Goal: Task Accomplishment & Management: Manage account settings

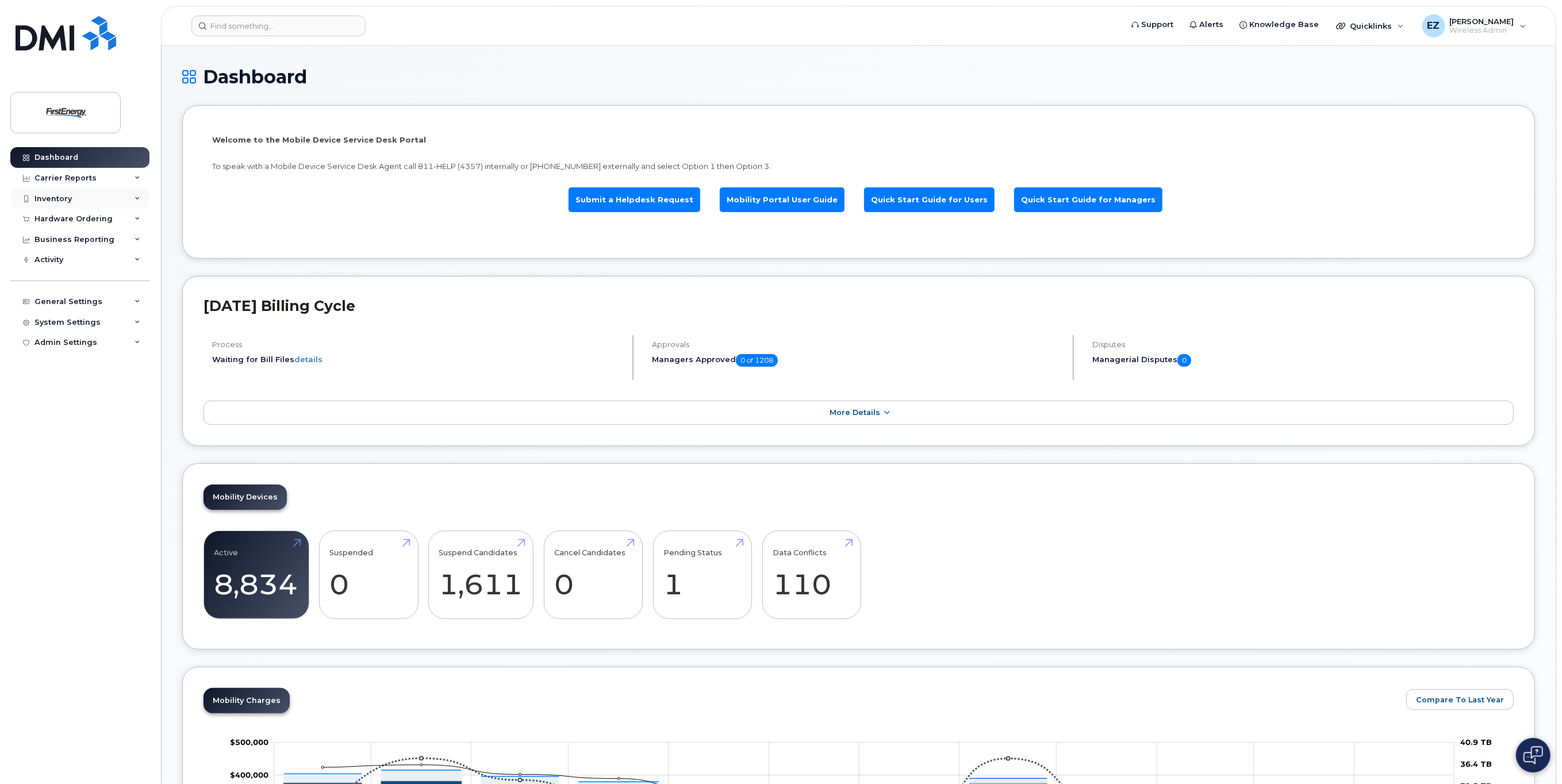
click at [70, 195] on div "Inventory" at bounding box center [53, 198] width 37 height 9
click at [72, 225] on div "Mobility Devices" at bounding box center [72, 219] width 65 height 10
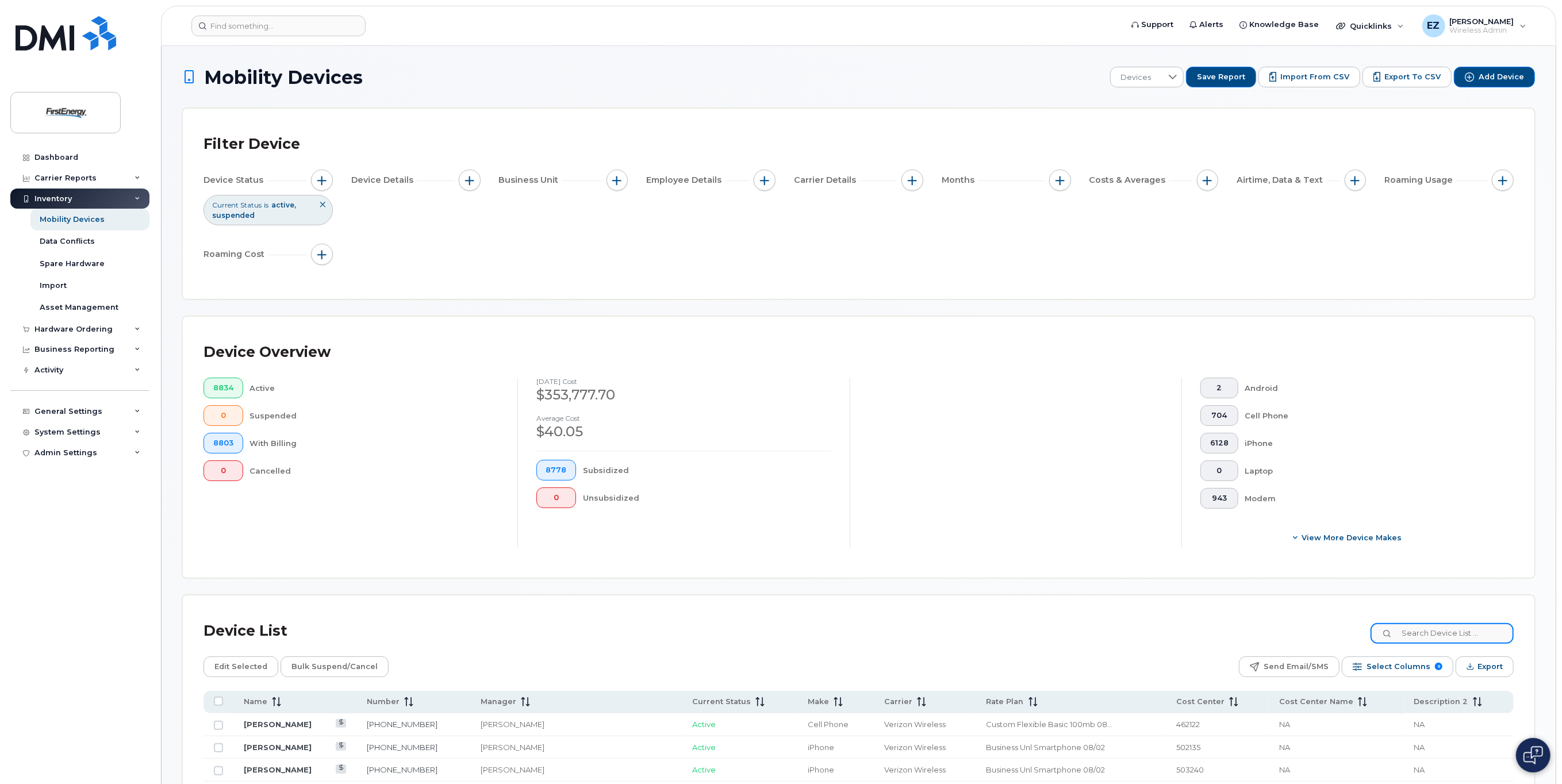
click at [1432, 634] on input at bounding box center [1442, 633] width 143 height 21
paste input "7244541295"
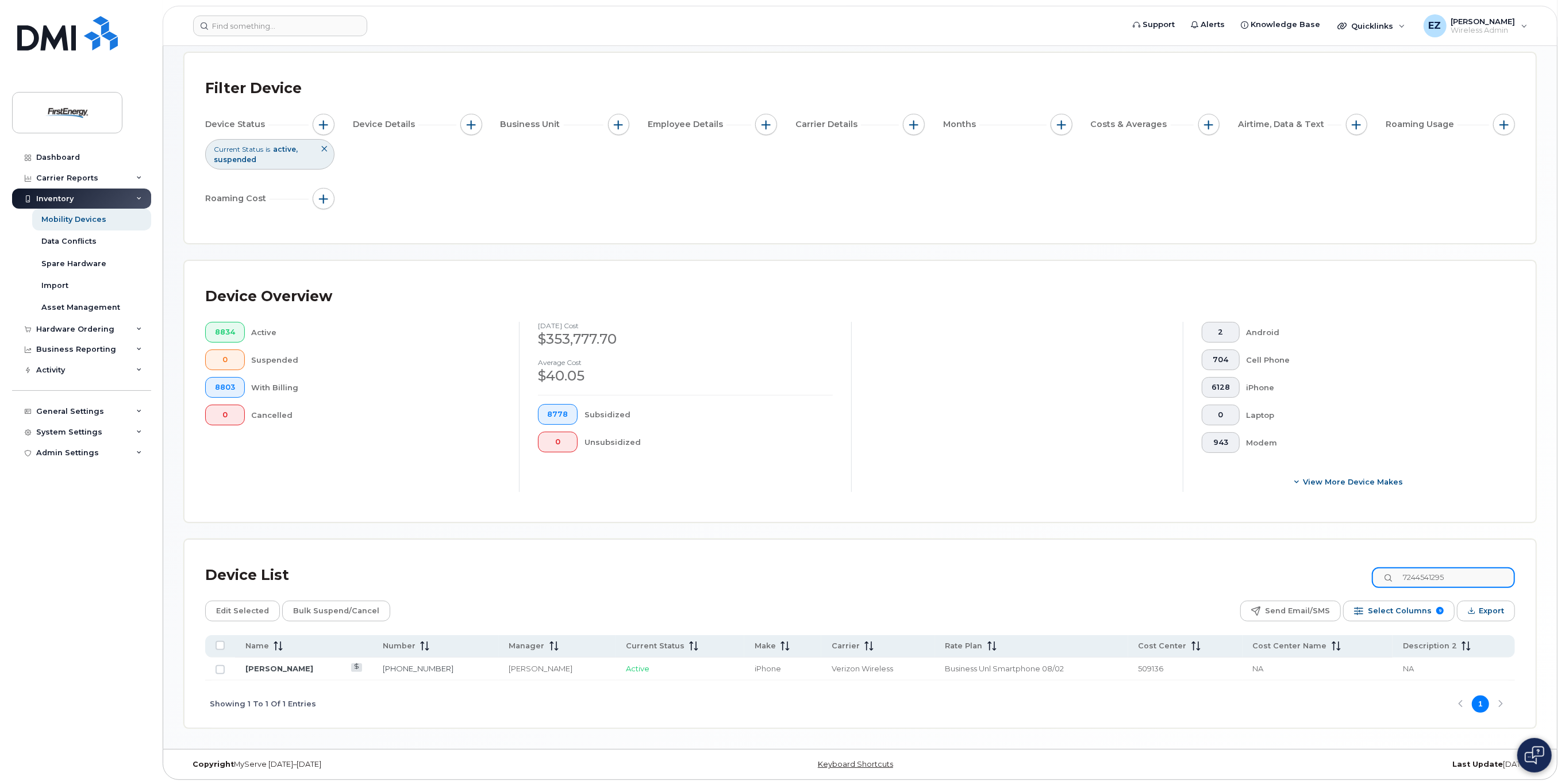
scroll to position [57, 0]
type input "7244541295"
click at [215, 667] on input "Row Unselected" at bounding box center [218, 668] width 9 height 9
checkbox input "true"
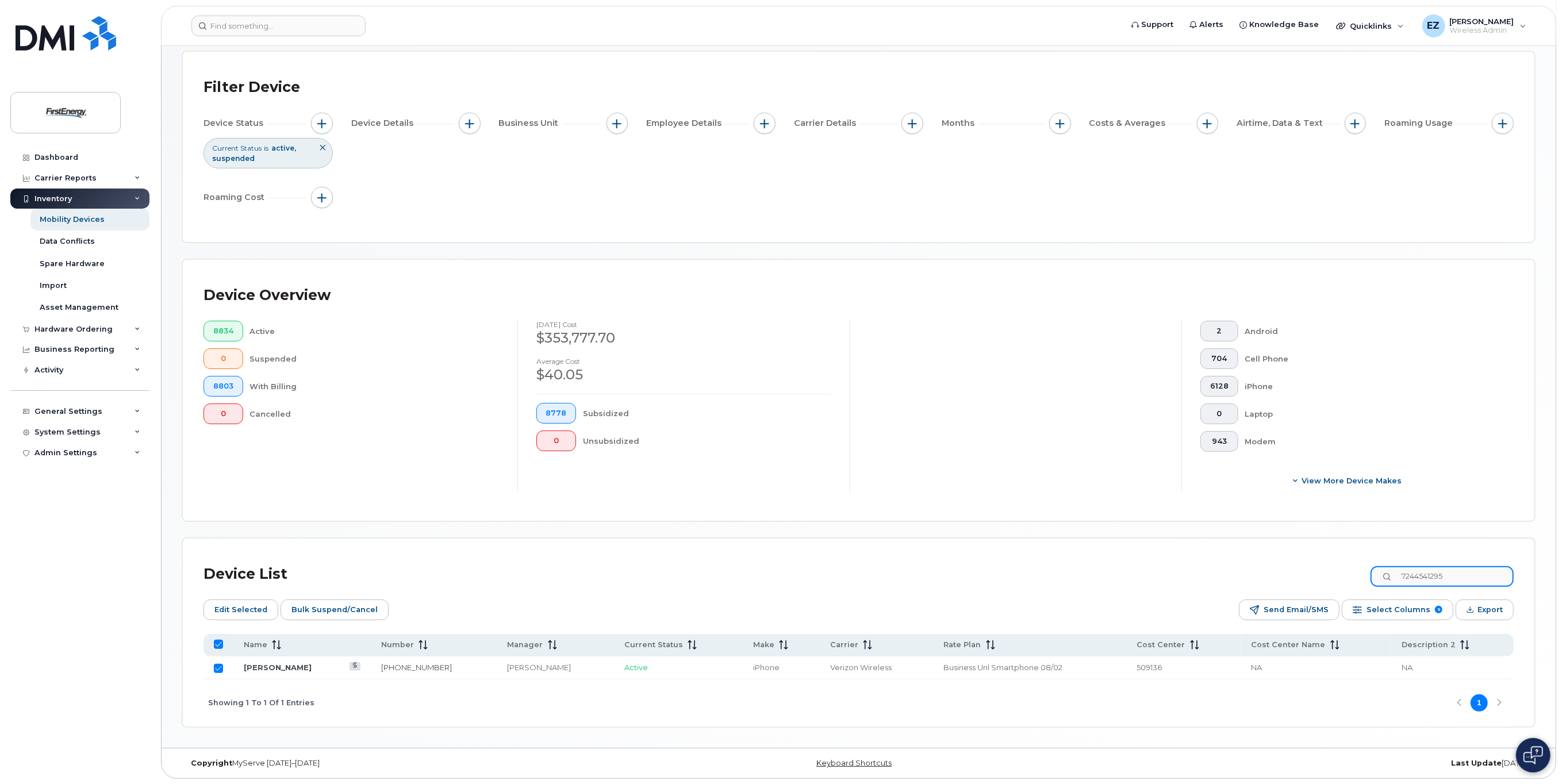
drag, startPoint x: 1471, startPoint y: 576, endPoint x: 1334, endPoint y: 566, distance: 137.4
click at [1334, 566] on div "Device List 7244541295" at bounding box center [858, 574] width 1310 height 30
paste input "672278"
type input "7246722785"
checkbox input "false"
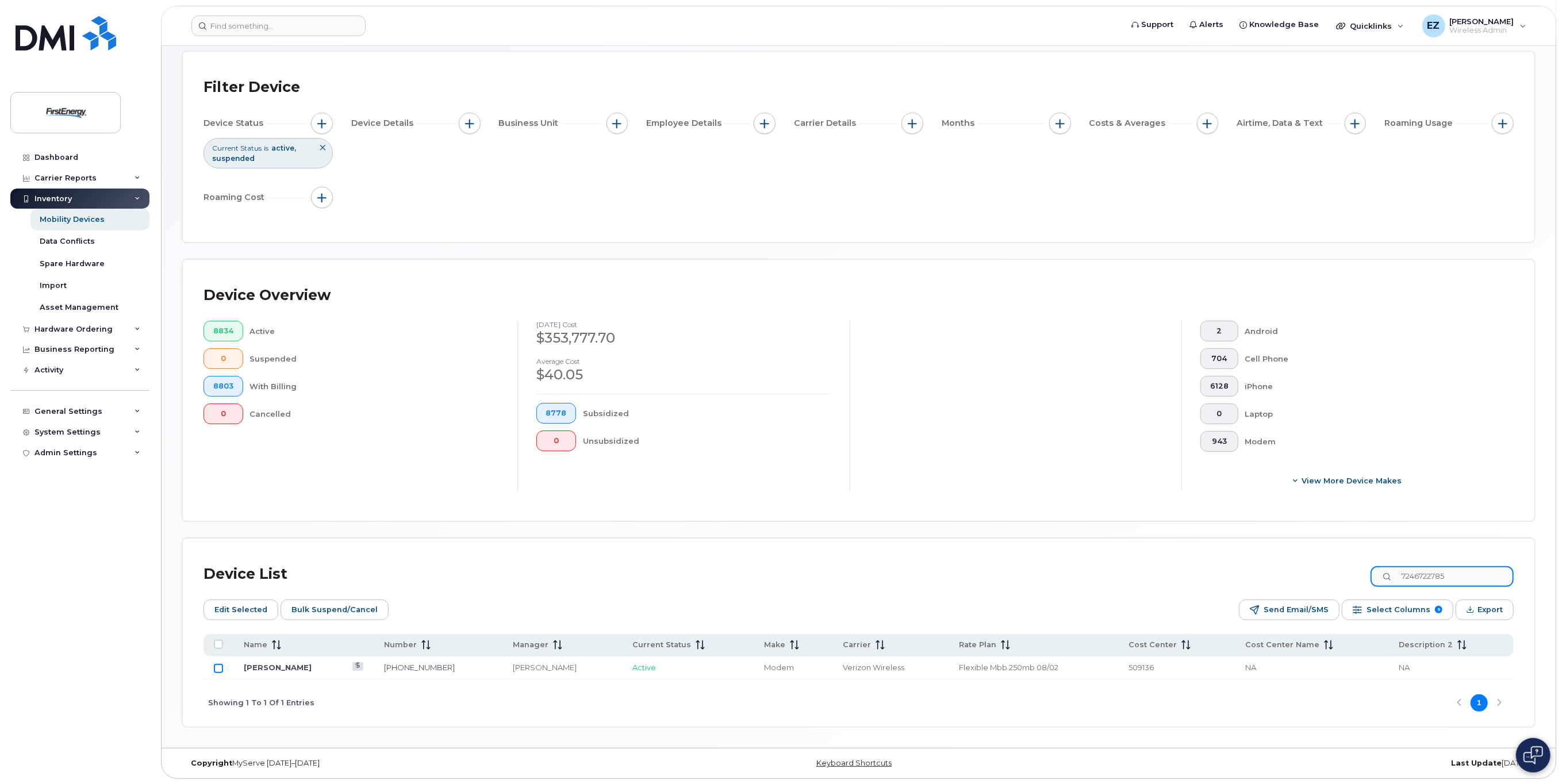
type input "7246722785"
click at [215, 669] on input "Row Unselected" at bounding box center [218, 668] width 9 height 9
checkbox input "true"
drag, startPoint x: 1476, startPoint y: 571, endPoint x: 1328, endPoint y: 566, distance: 148.1
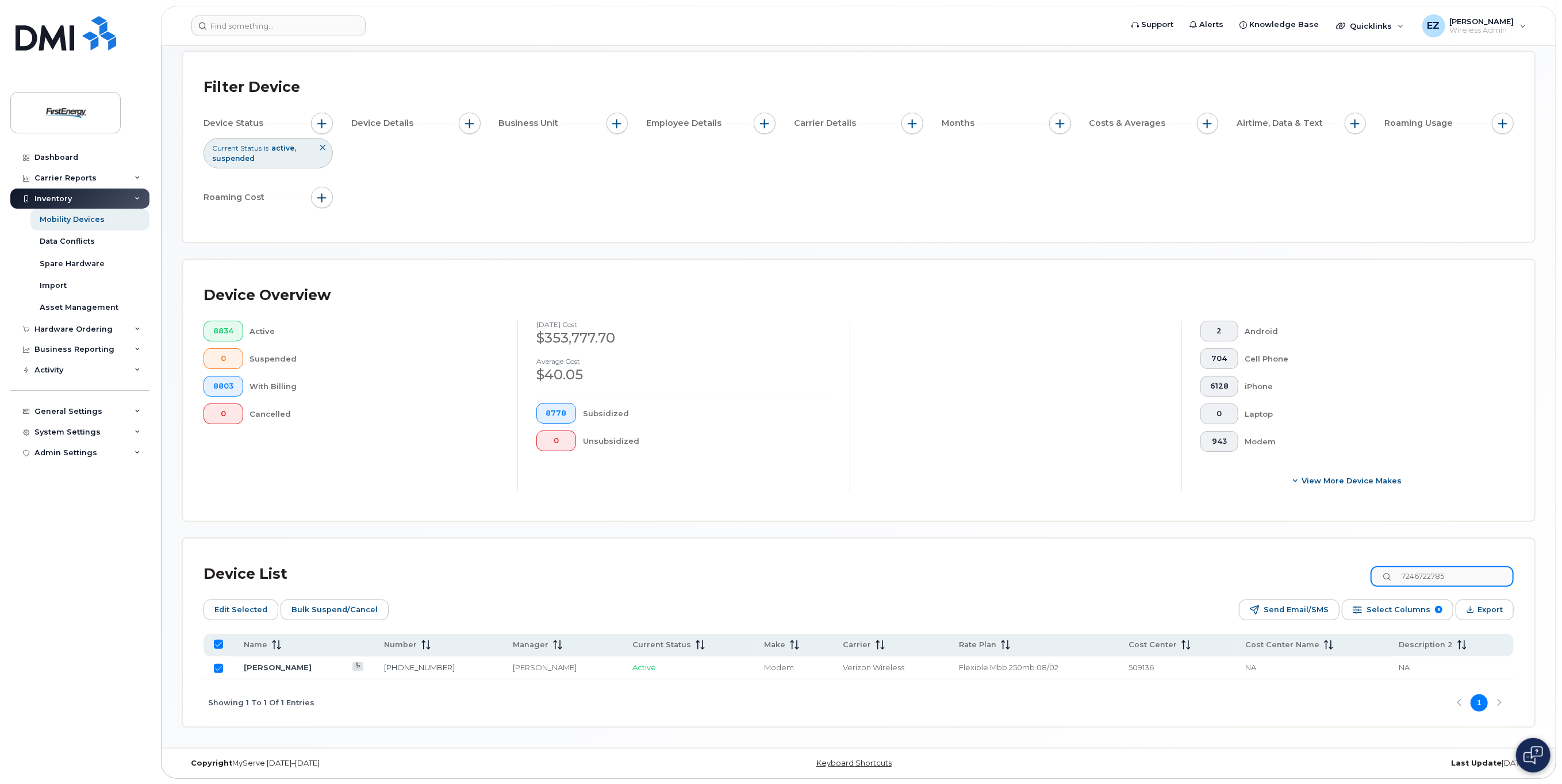
click at [1329, 566] on div "Device List 7246722785" at bounding box center [858, 574] width 1310 height 30
paste input "2247753629"
type input "2247753629"
checkbox input "false"
type input "2247753629"
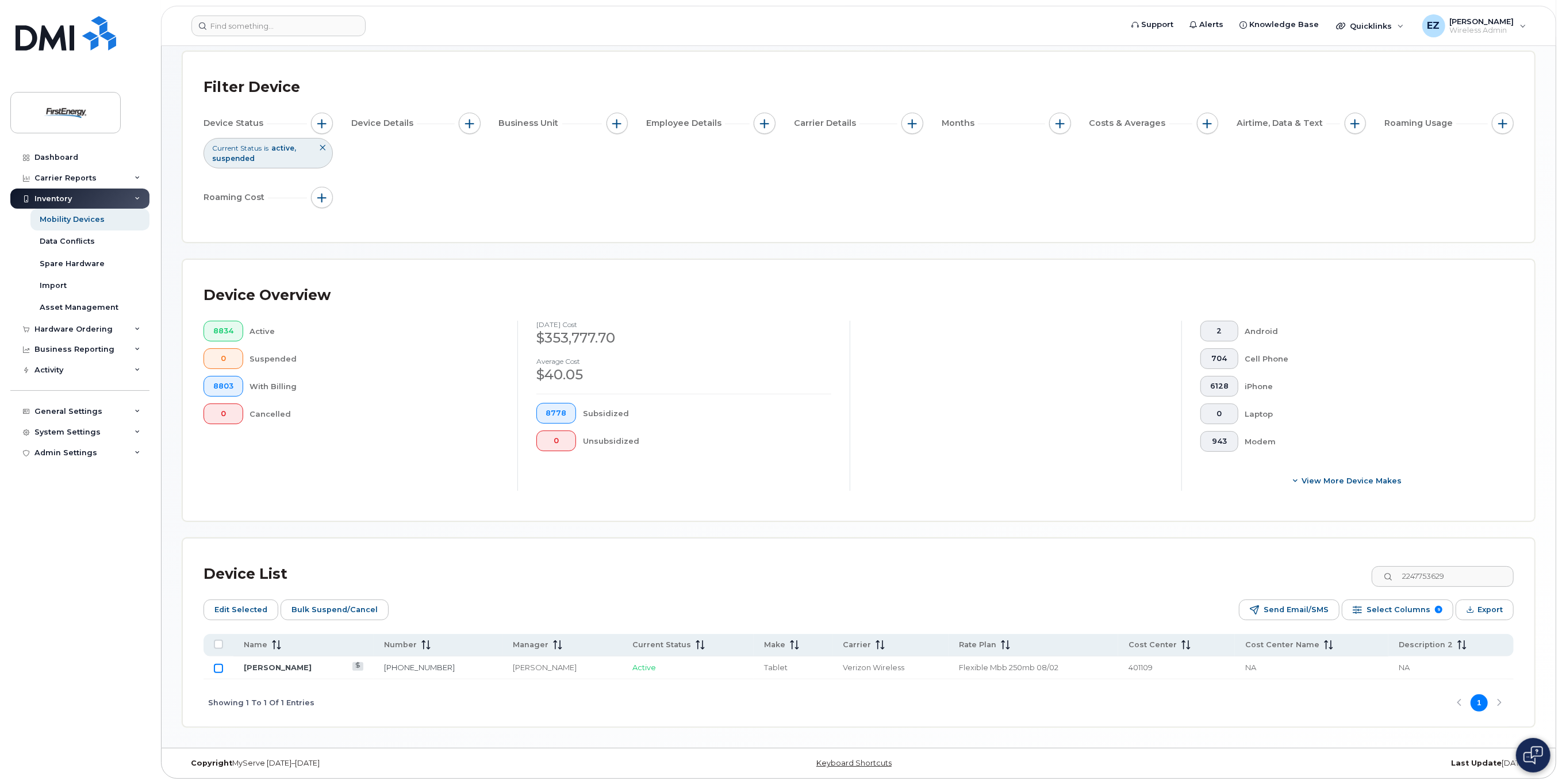
click at [218, 669] on input "Row Unselected" at bounding box center [218, 668] width 9 height 9
checkbox input "true"
drag, startPoint x: 1466, startPoint y: 576, endPoint x: 1301, endPoint y: 571, distance: 165.1
click at [1301, 571] on div "Device List 2247753629" at bounding box center [858, 574] width 1310 height 30
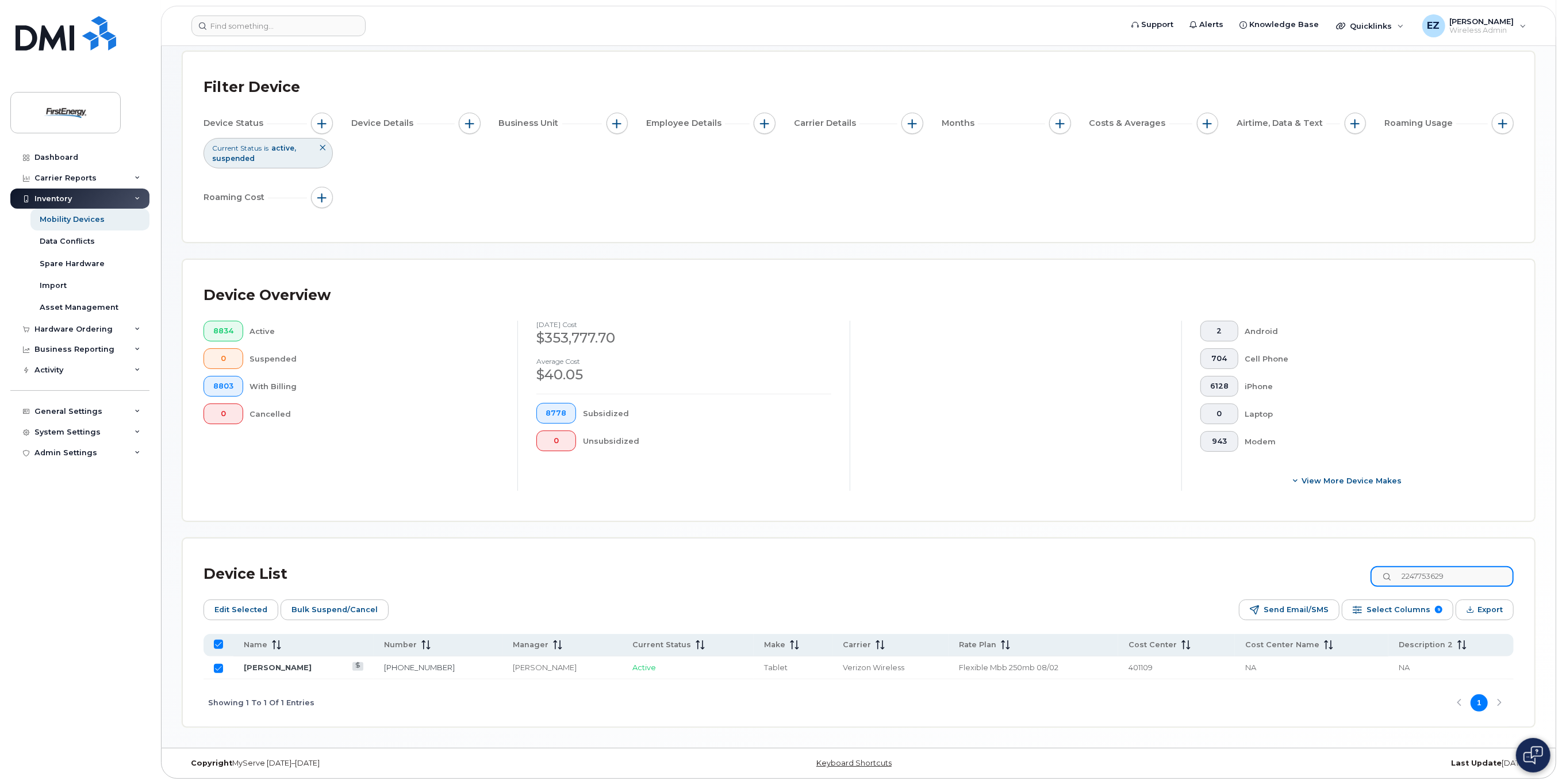
paste input "3306055944"
type input "3306055944"
checkbox input "false"
type input "3306055944"
click at [217, 667] on input "Row Unselected" at bounding box center [218, 668] width 9 height 9
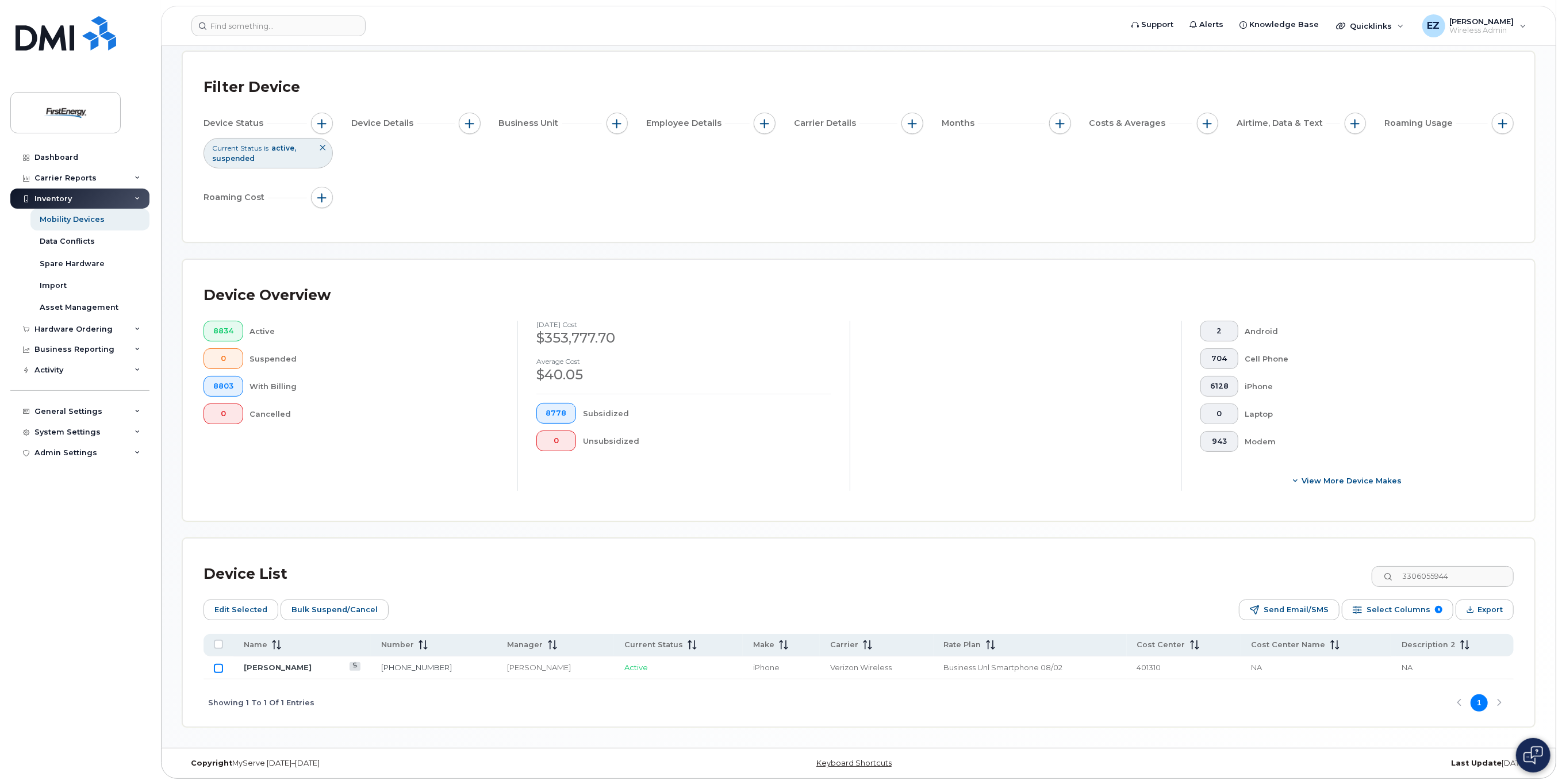
checkbox input "true"
drag, startPoint x: 1402, startPoint y: 575, endPoint x: 1355, endPoint y: 573, distance: 47.0
click at [1356, 574] on div "Device List 3306055944" at bounding box center [858, 574] width 1310 height 30
paste input "216210561"
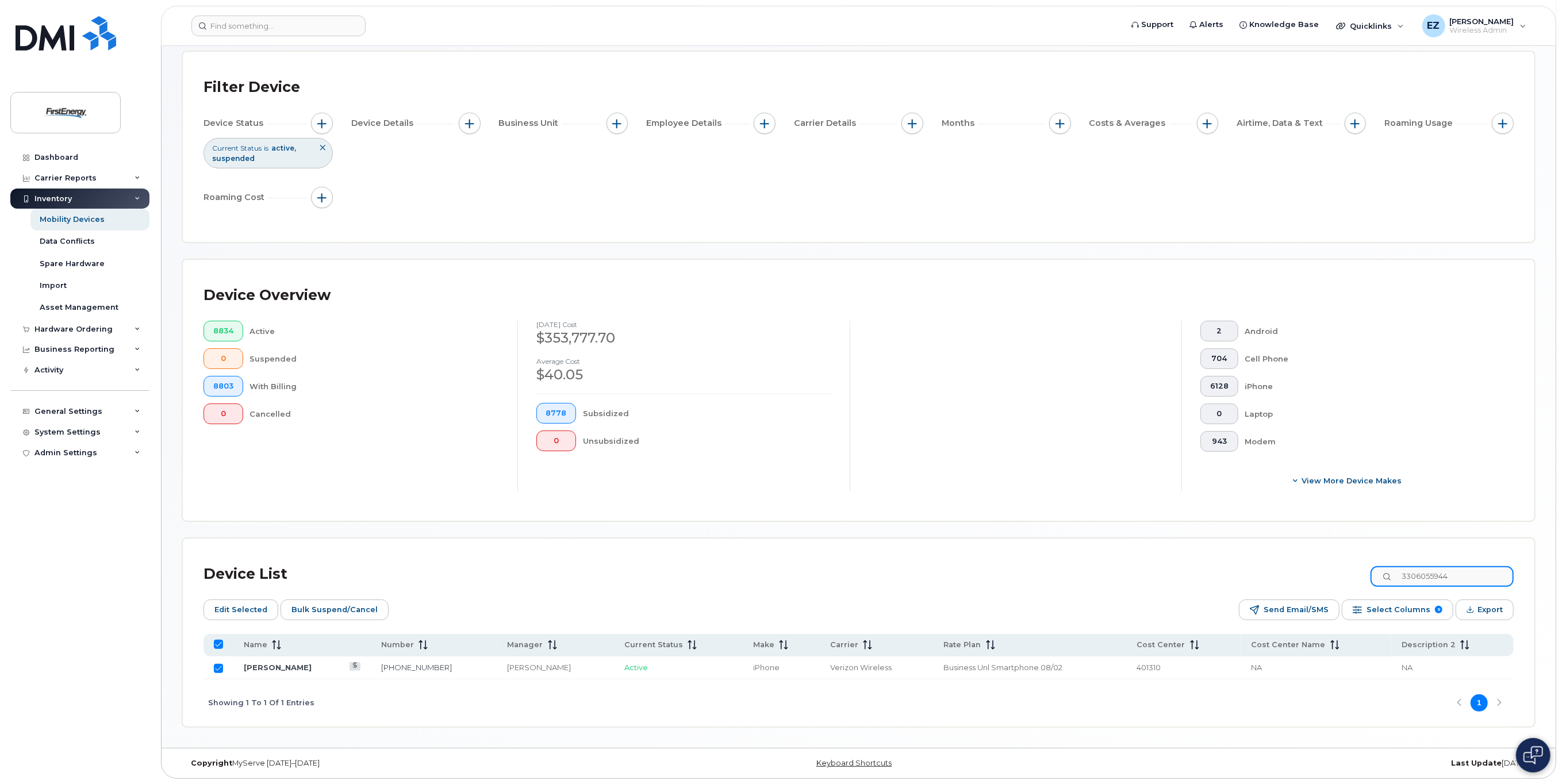
type input "2162105614"
checkbox input "false"
type input "2162105614"
click at [219, 667] on input "Row Unselected" at bounding box center [218, 668] width 9 height 9
checkbox input "true"
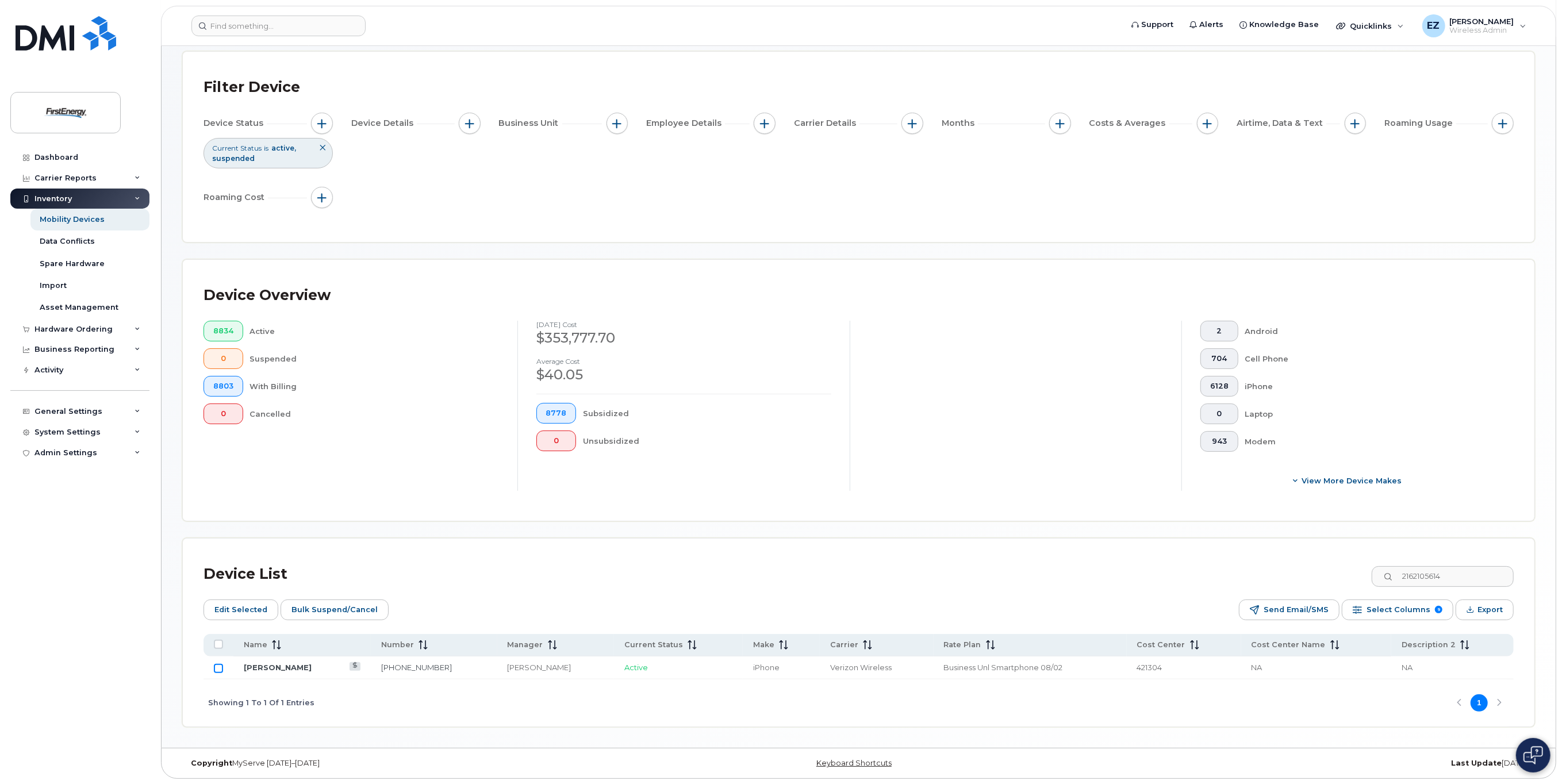
checkbox input "true"
drag, startPoint x: 1401, startPoint y: 575, endPoint x: 1368, endPoint y: 574, distance: 33.0
click at [1368, 574] on div "Device List 2162105614" at bounding box center [858, 574] width 1310 height 30
paste input "9568183"
type input "2169568183"
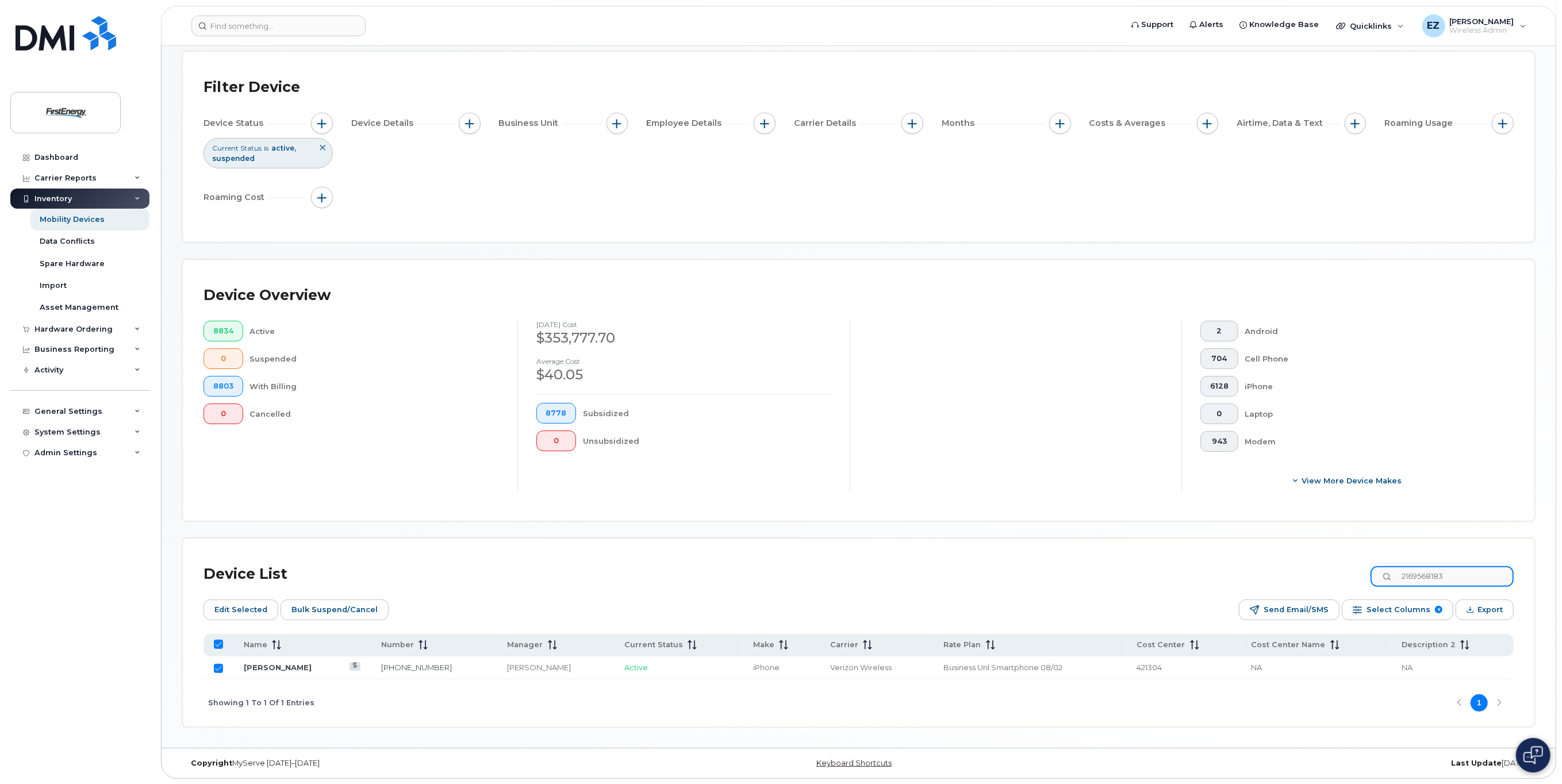
checkbox input "false"
type input "2169568183"
click at [221, 667] on input "Row Unselected" at bounding box center [218, 668] width 9 height 9
checkbox input "true"
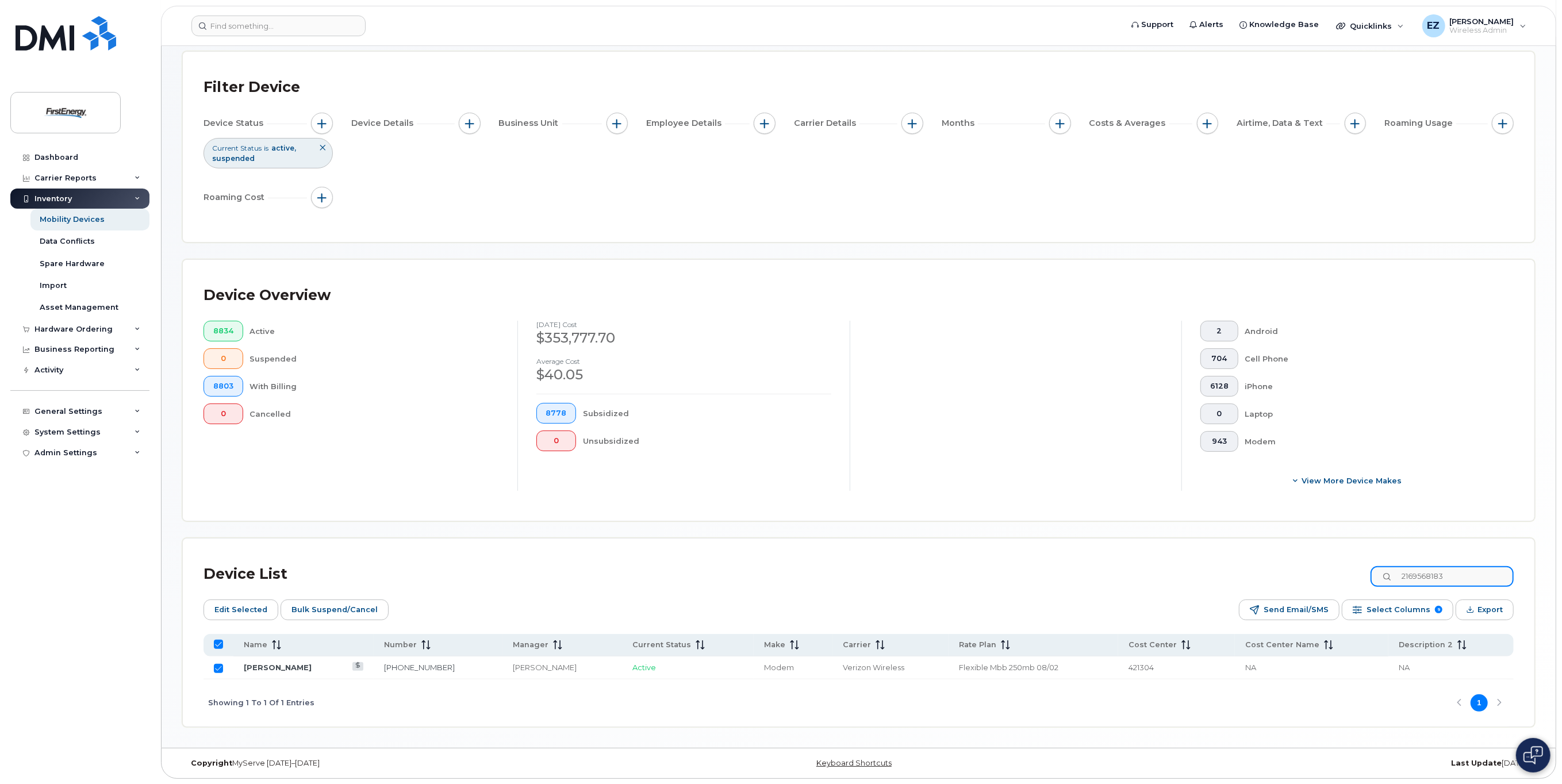
drag, startPoint x: 1475, startPoint y: 576, endPoint x: 1368, endPoint y: 578, distance: 107.0
click at [1368, 579] on div "Device List 2169568183" at bounding box center [858, 574] width 1310 height 30
paste input "7324030100"
type input "7324030100"
checkbox input "false"
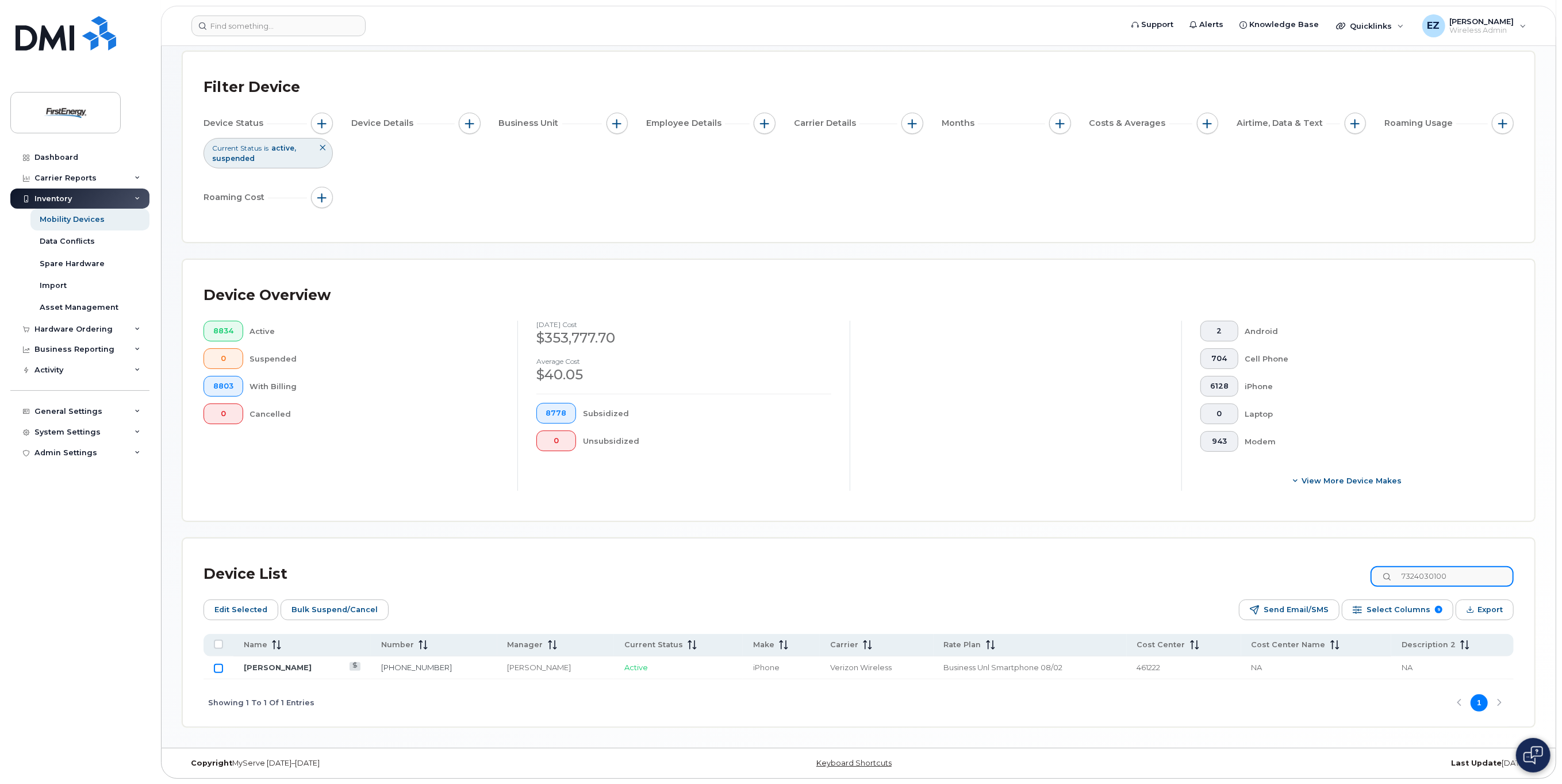
type input "7324030100"
click at [219, 670] on input "Row Unselected" at bounding box center [218, 668] width 9 height 9
checkbox input "true"
drag, startPoint x: 1481, startPoint y: 574, endPoint x: 1338, endPoint y: 571, distance: 143.0
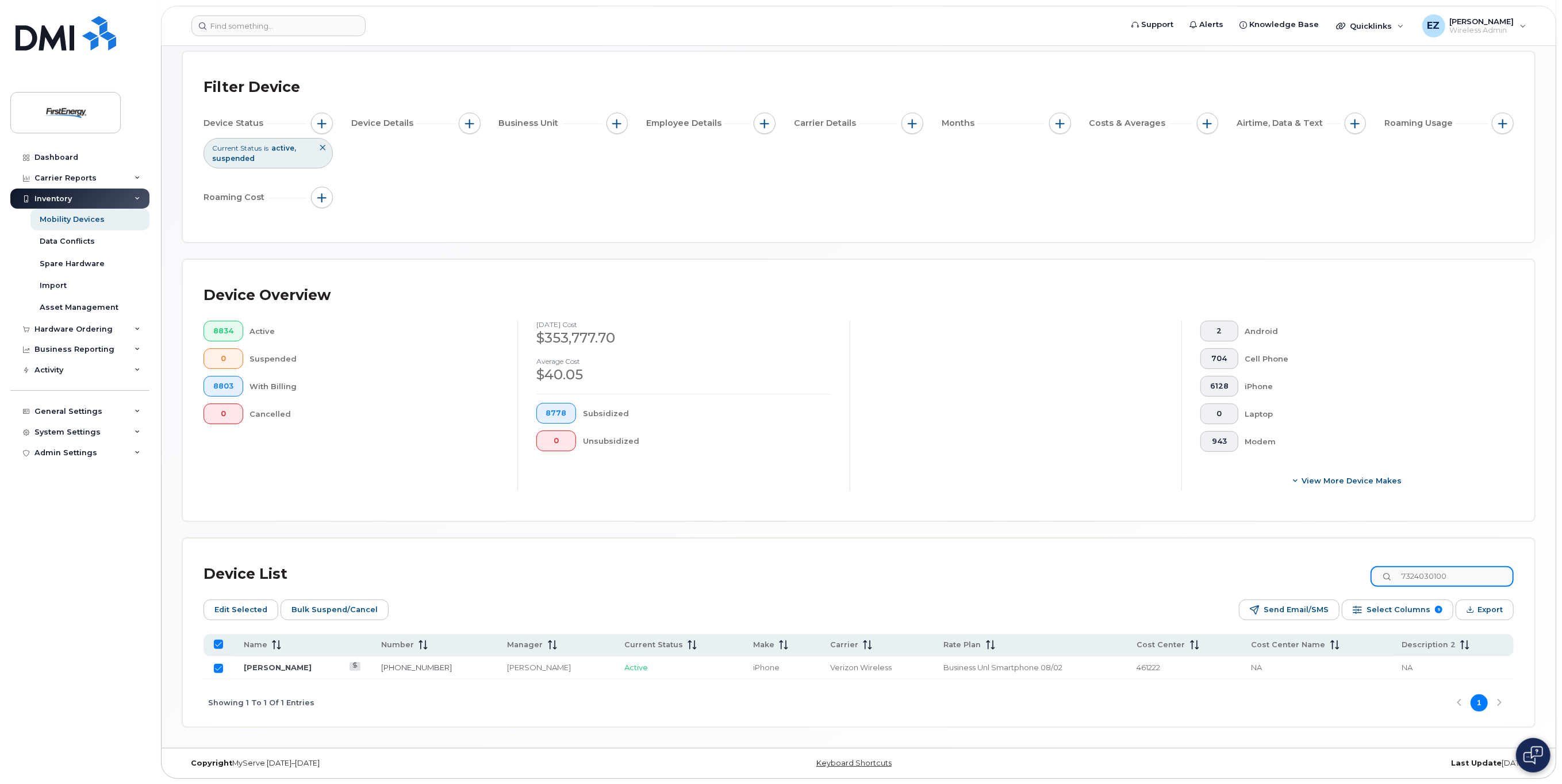
click at [1339, 571] on div "Device List 7324030100" at bounding box center [858, 574] width 1310 height 30
paste input "5970549"
type input "7325970549"
checkbox input "false"
type input "7325970549"
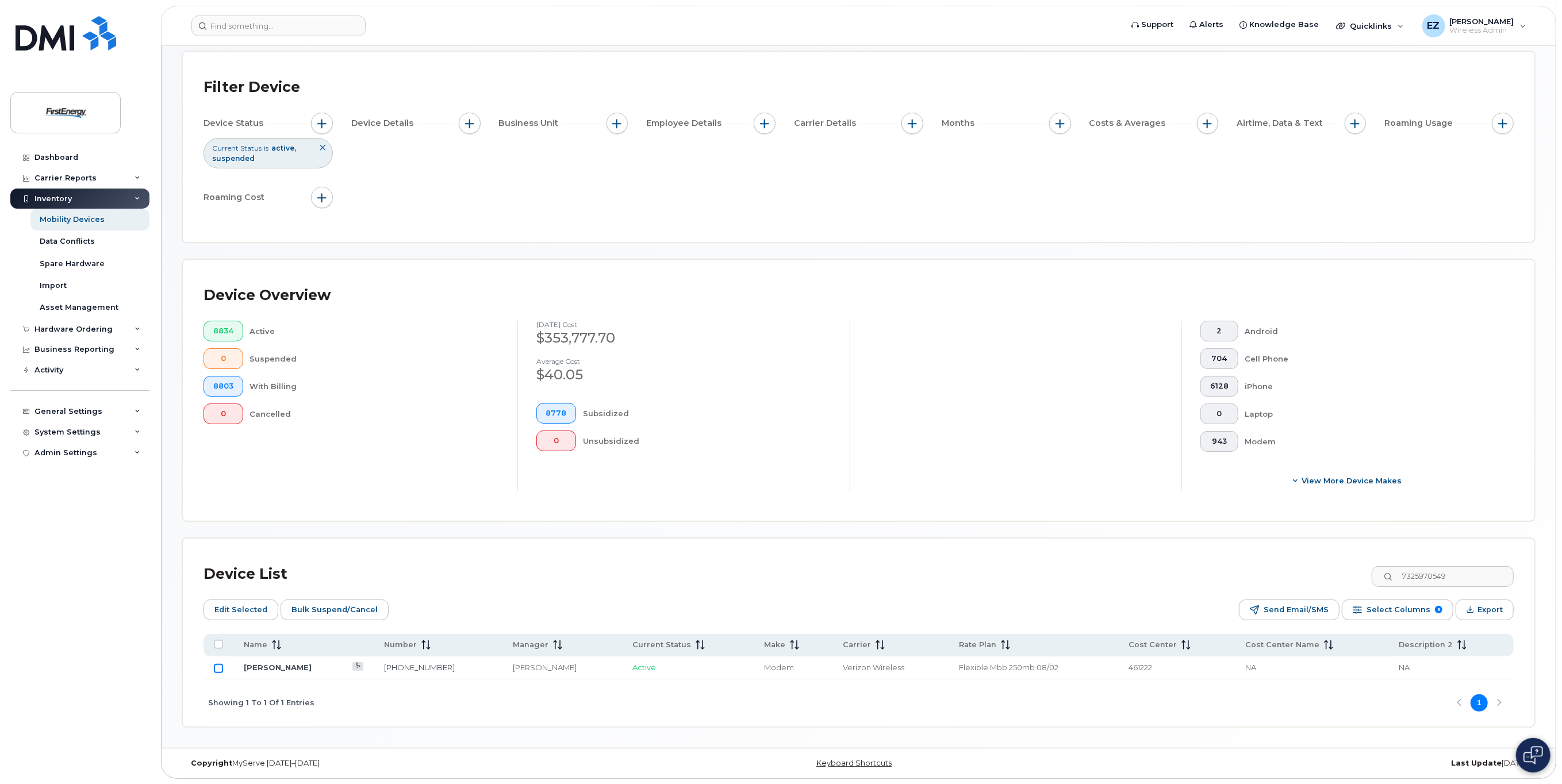
click at [219, 667] on input "Row Unselected" at bounding box center [218, 668] width 9 height 9
checkbox input "true"
drag, startPoint x: 1458, startPoint y: 574, endPoint x: 1366, endPoint y: 572, distance: 92.0
click at [1366, 572] on div "Device List 7325970549" at bounding box center [858, 574] width 1310 height 30
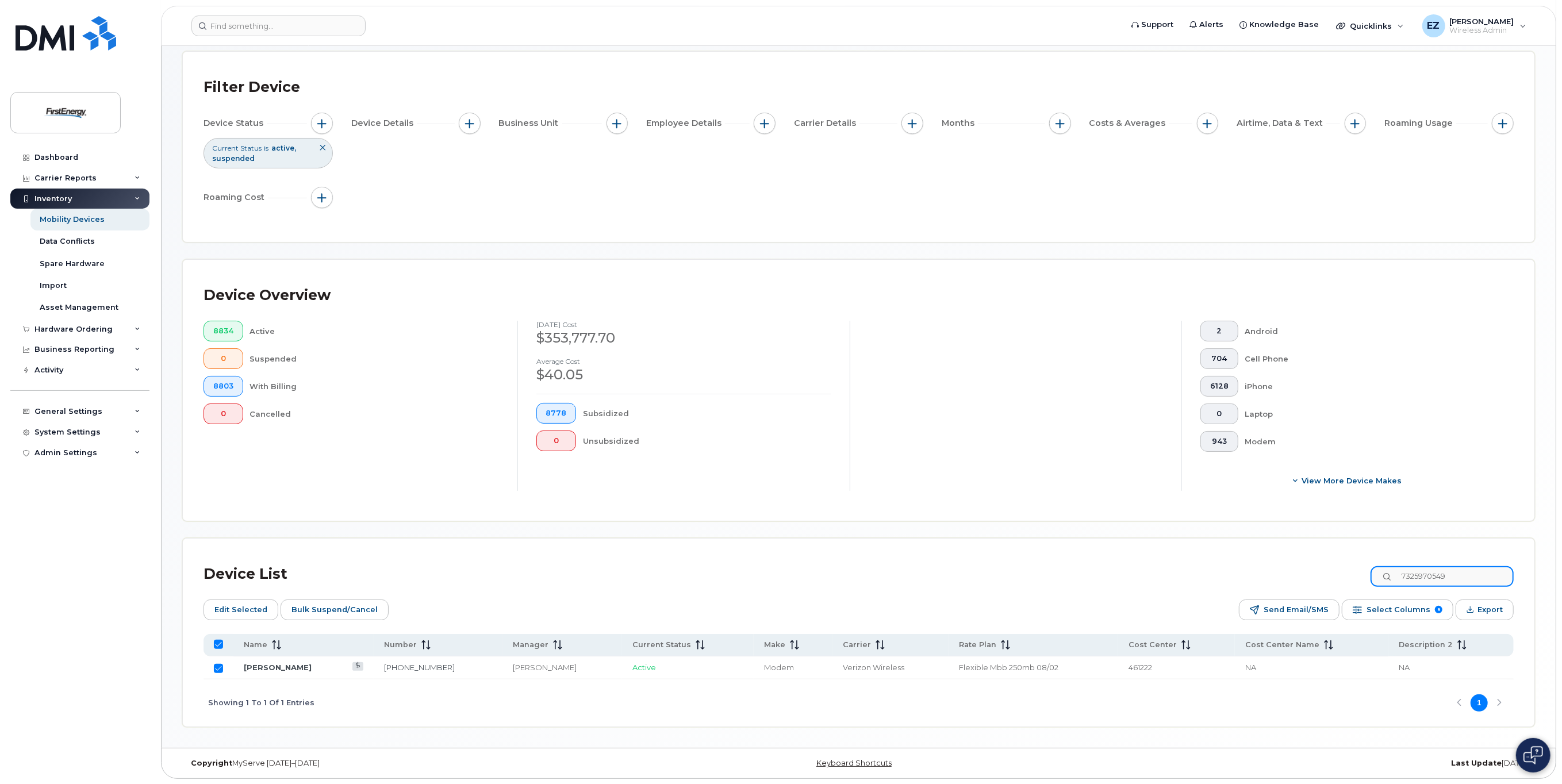
paste input "3303882885"
type input "3303882885"
checkbox input "false"
type input "3303882885"
click at [219, 668] on input "Row Unselected" at bounding box center [218, 668] width 9 height 9
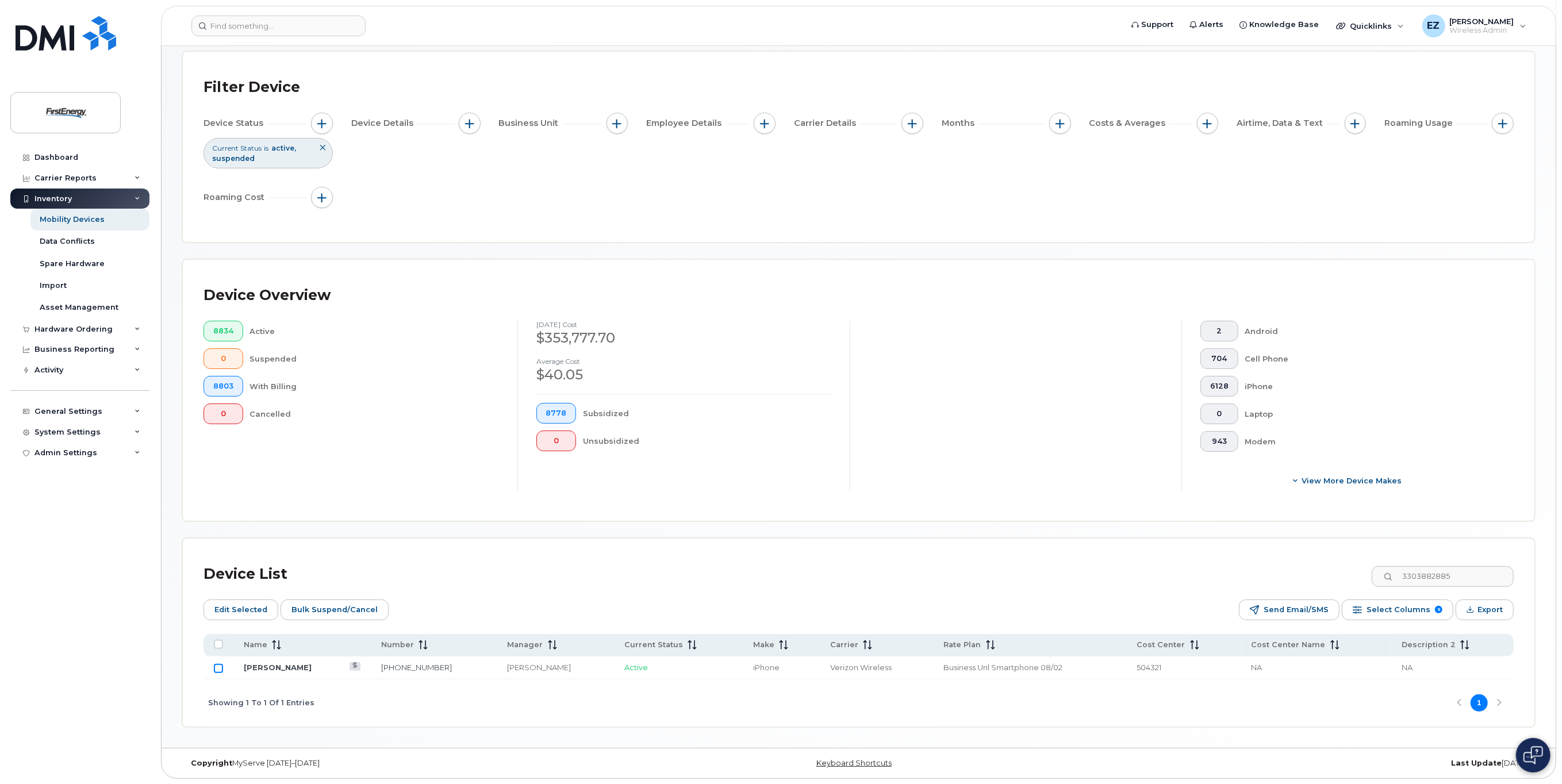
checkbox input "true"
drag, startPoint x: 1484, startPoint y: 574, endPoint x: 1331, endPoint y: 573, distance: 153.0
click at [1331, 573] on div "Device List 3303882885" at bounding box center [858, 574] width 1310 height 30
paste input "014915488"
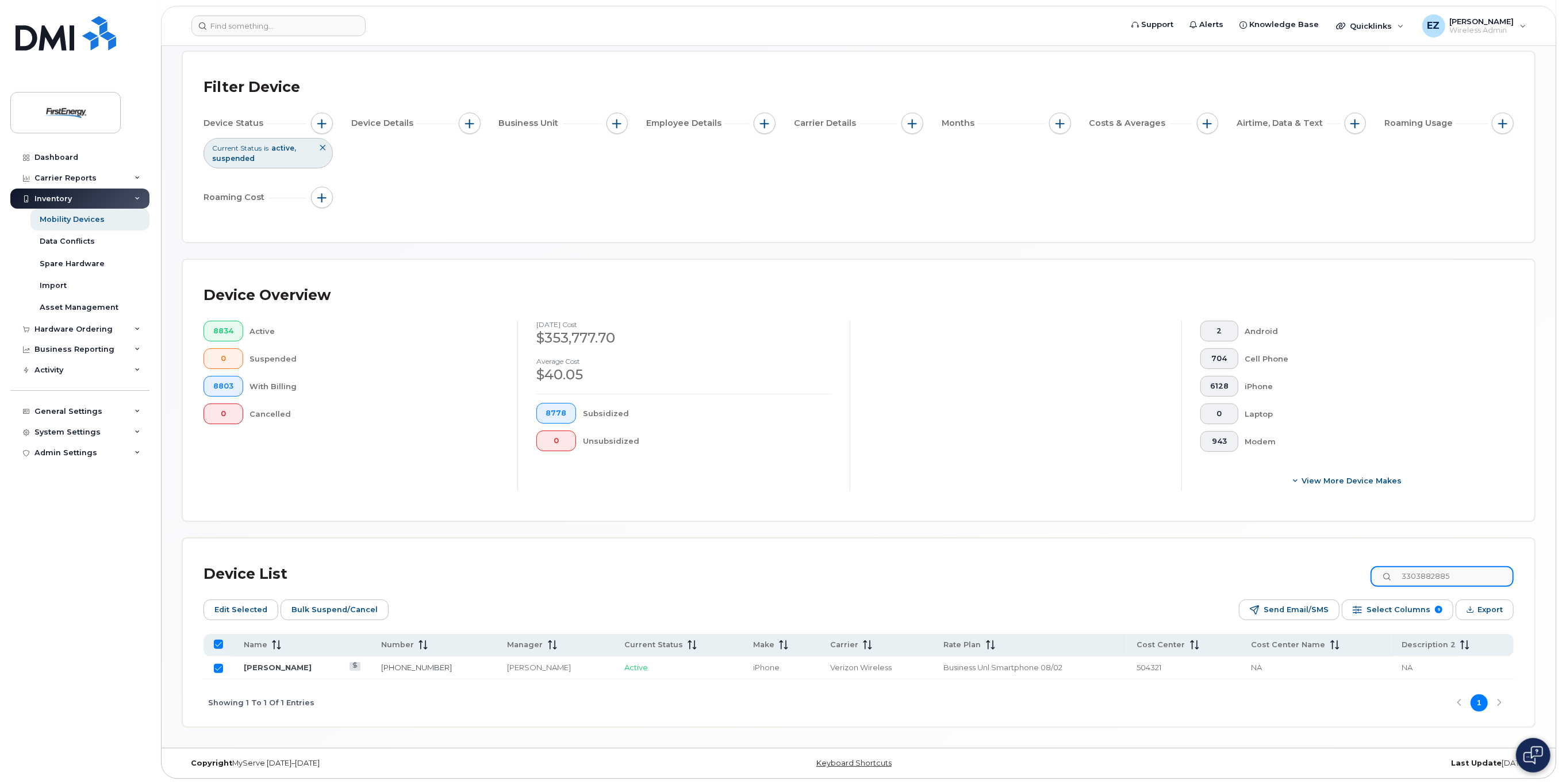
type input "3014915488"
checkbox input "false"
type input "3014915488"
click at [221, 667] on input "Row Unselected" at bounding box center [218, 668] width 9 height 9
checkbox input "true"
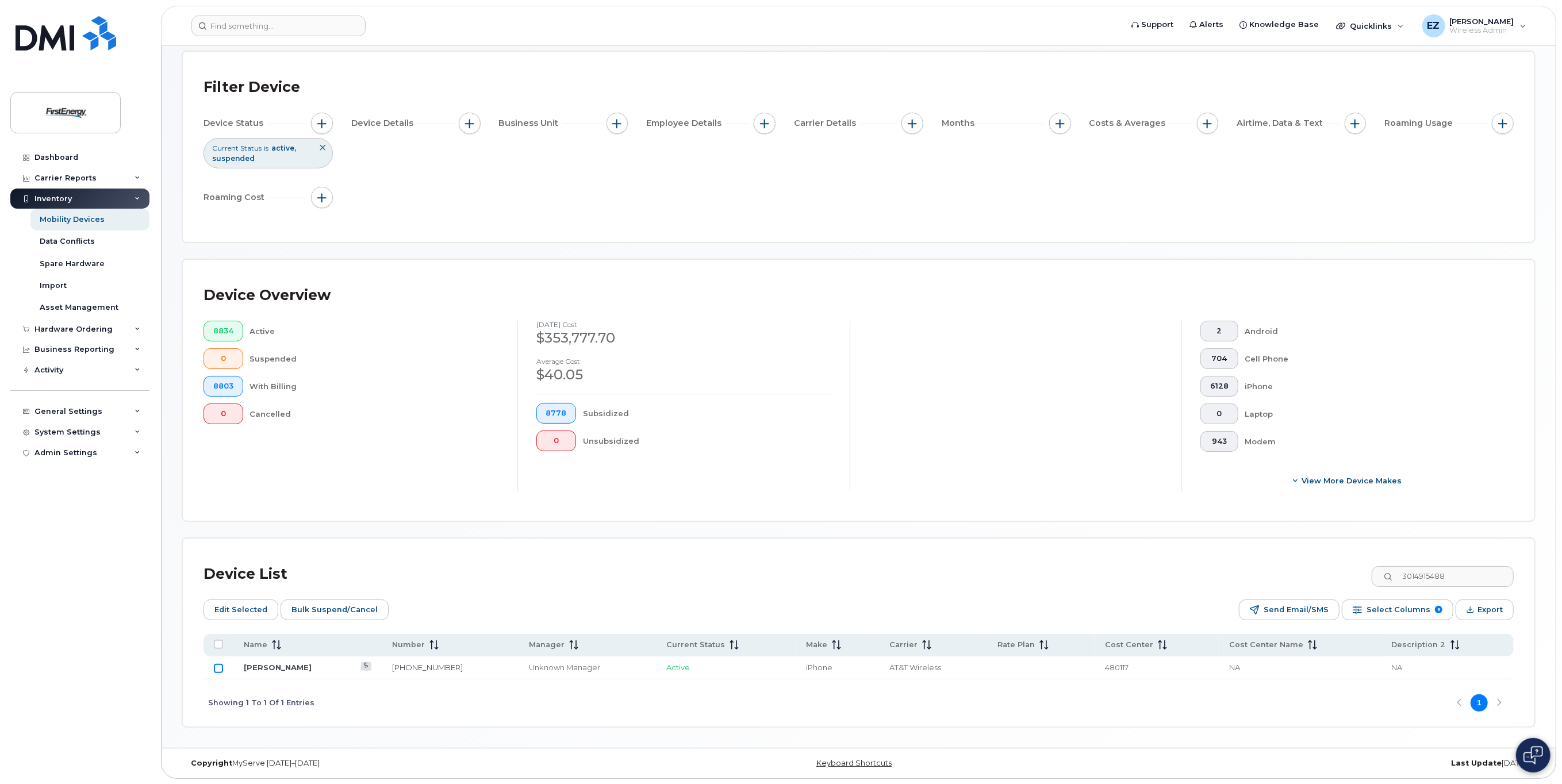
checkbox input "true"
drag, startPoint x: 1491, startPoint y: 575, endPoint x: 1296, endPoint y: 576, distance: 195.0
click at [1297, 576] on div "Device List 3014915488" at bounding box center [858, 574] width 1310 height 30
paste input "8143975219"
type input "8143975219"
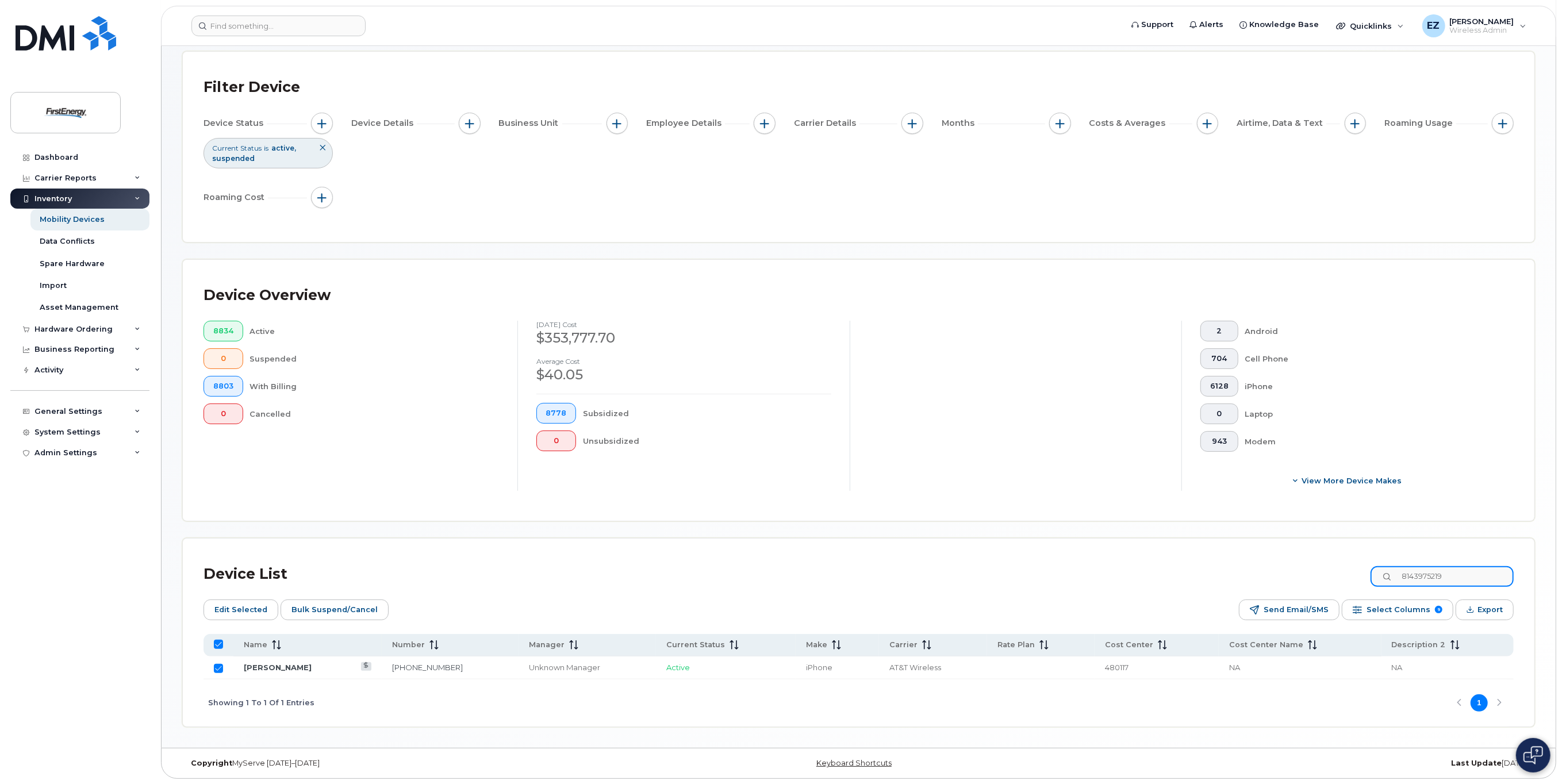
checkbox input "false"
type input "8143975219"
click at [217, 665] on input "Row Unselected" at bounding box center [218, 668] width 9 height 9
checkbox input "true"
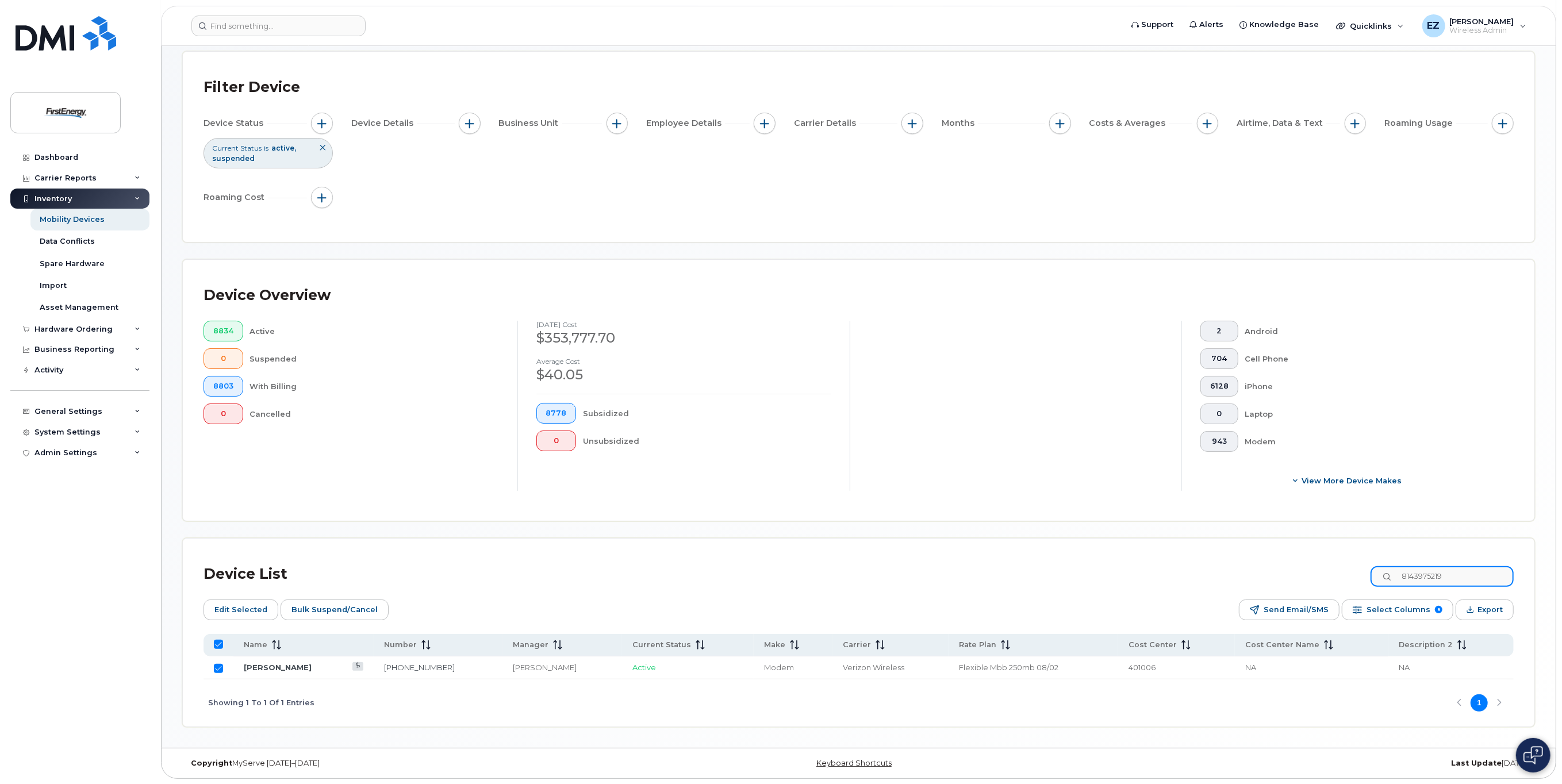
drag, startPoint x: 1469, startPoint y: 574, endPoint x: 1341, endPoint y: 576, distance: 128.0
click at [1341, 576] on div "Device List 8143975219" at bounding box center [858, 574] width 1310 height 30
paste input "4193927685"
type input "4193927685"
checkbox input "false"
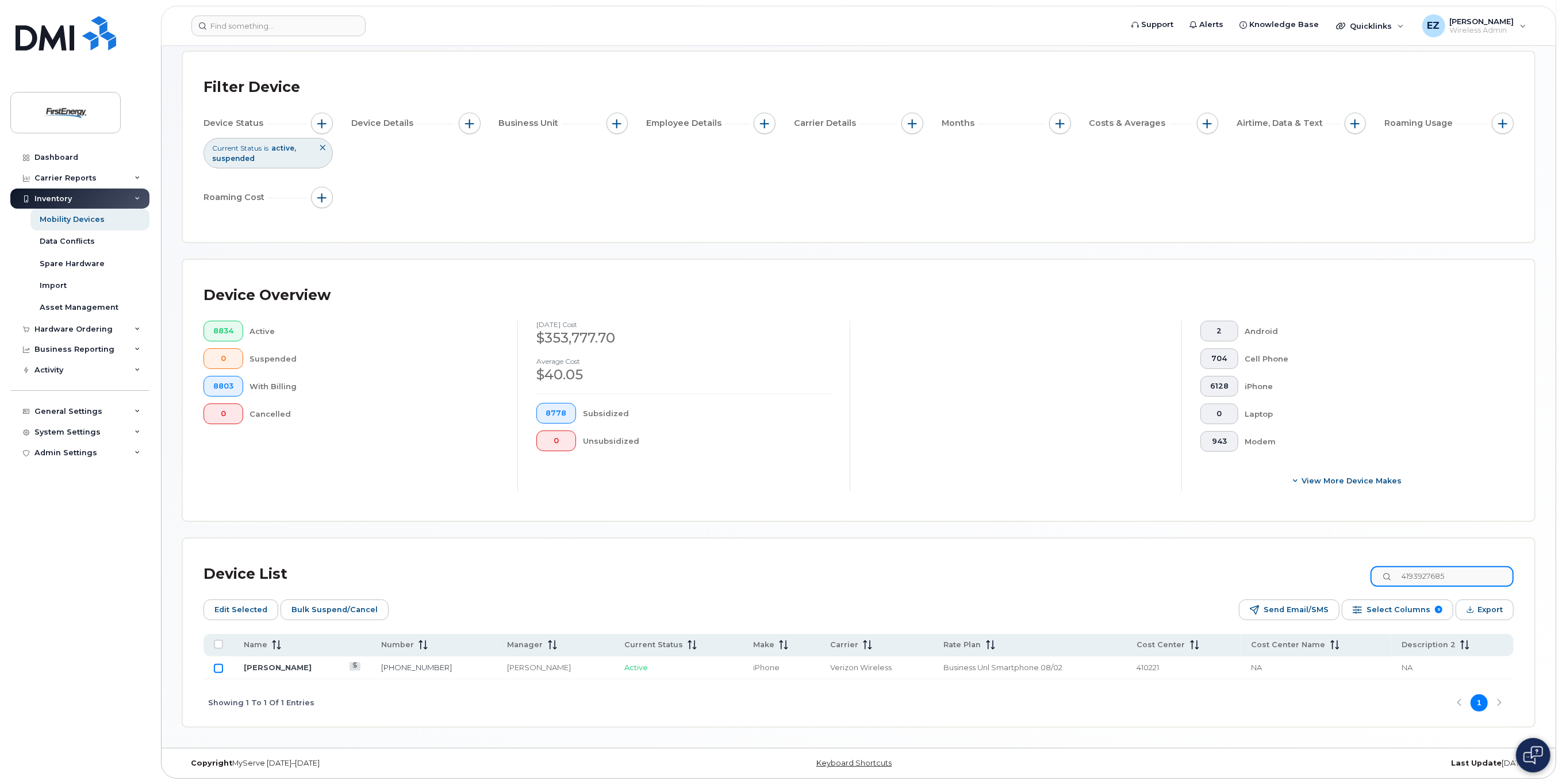
type input "4193927685"
click at [221, 665] on input "Row Unselected" at bounding box center [218, 668] width 9 height 9
checkbox input "true"
click at [329, 611] on span "Bulk Suspend/Cancel" at bounding box center [335, 610] width 86 height 17
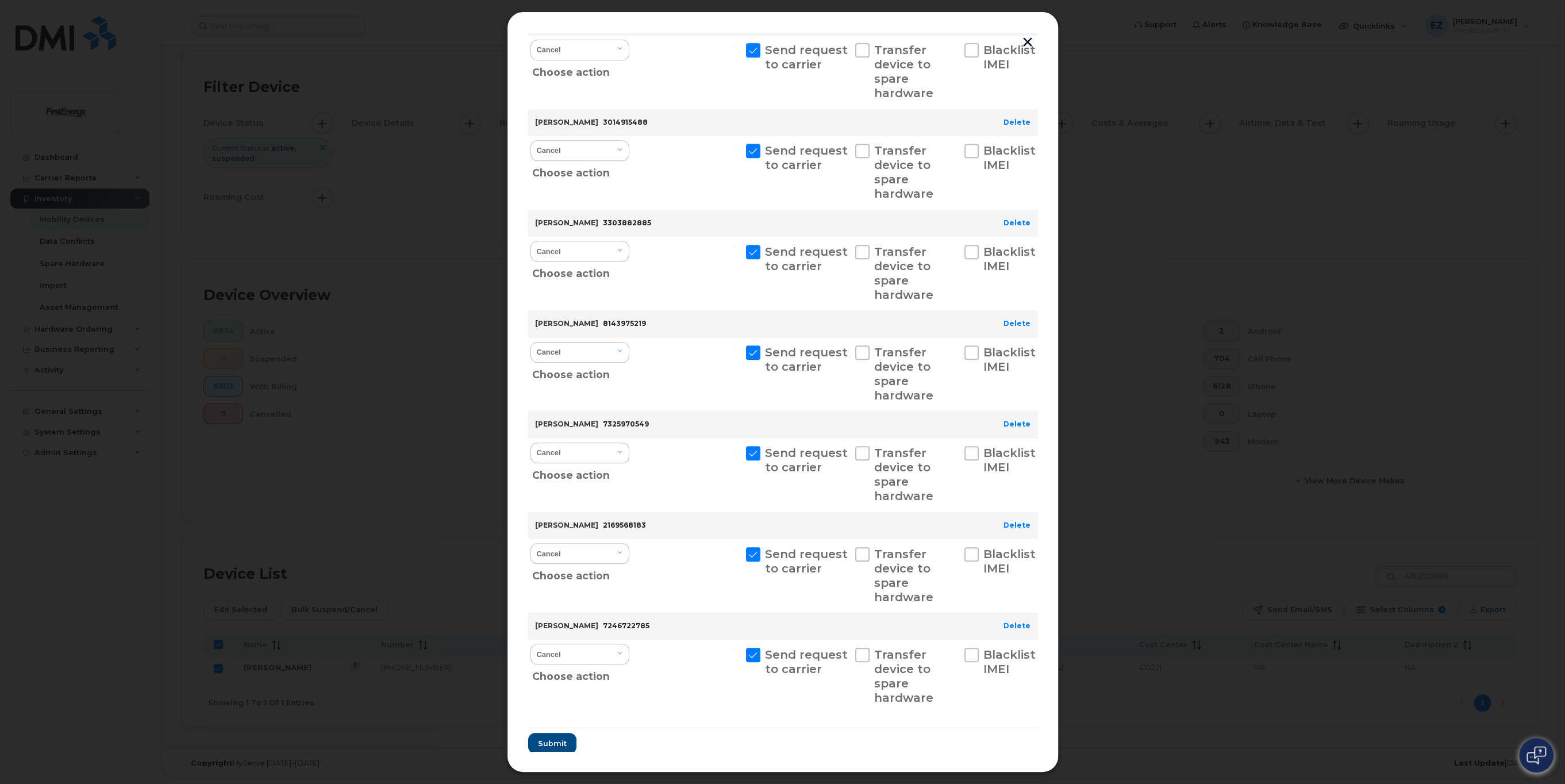
scroll to position [674, 0]
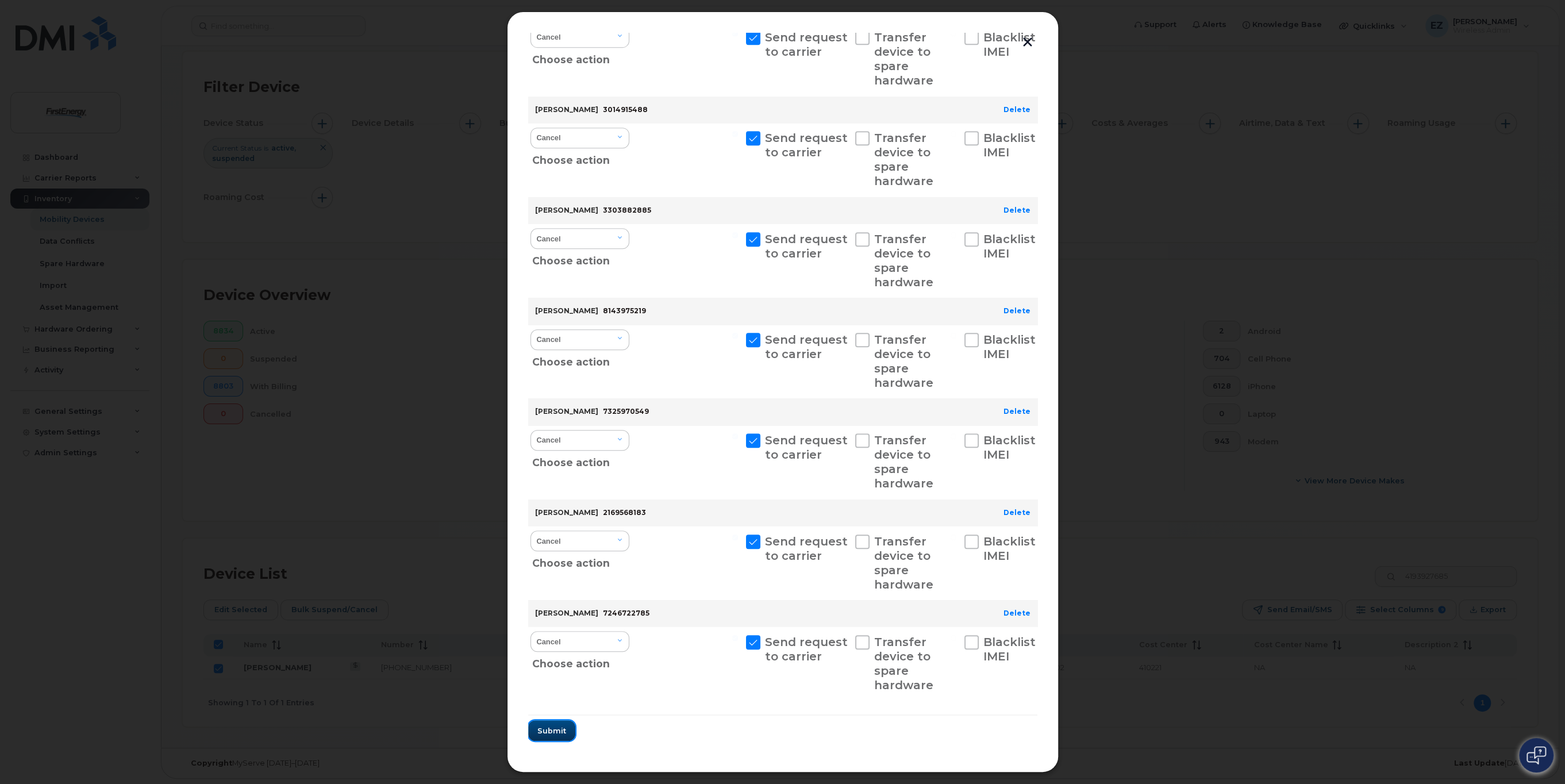
click at [560, 731] on span "Submit" at bounding box center [552, 730] width 29 height 11
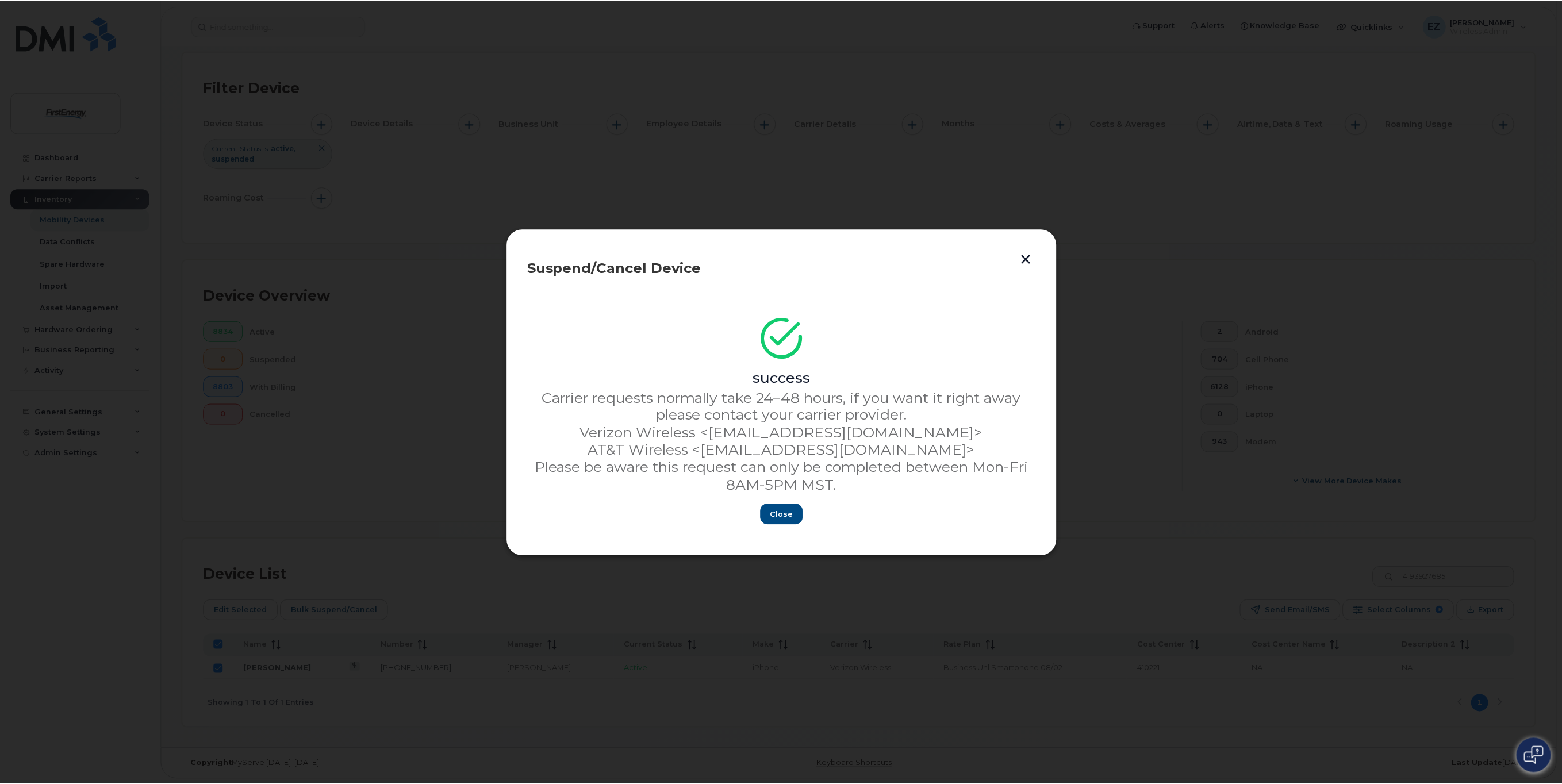
scroll to position [0, 0]
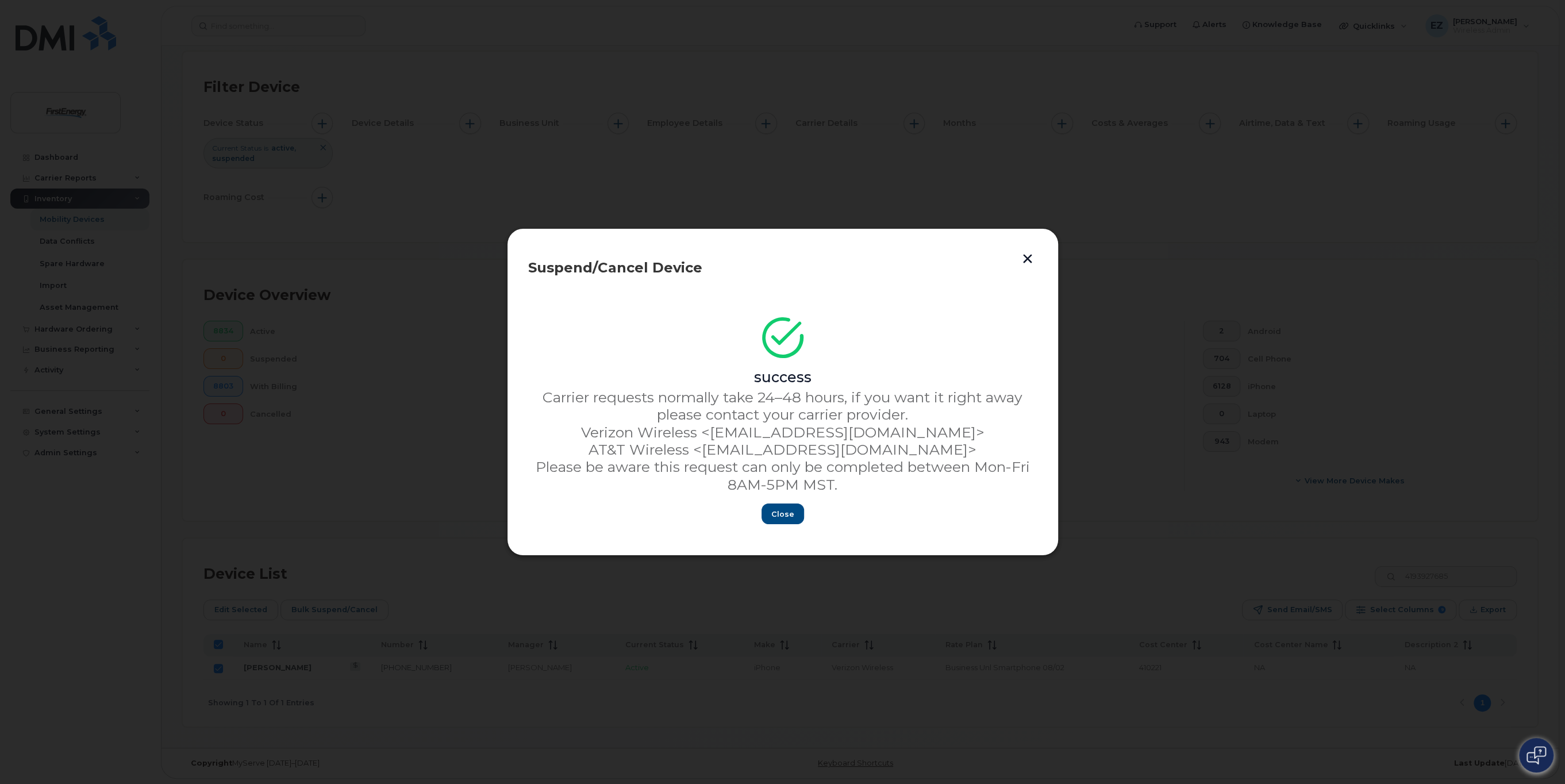
click at [1028, 259] on button "button" at bounding box center [1028, 258] width 17 height 19
